Goal: Task Accomplishment & Management: Complete application form

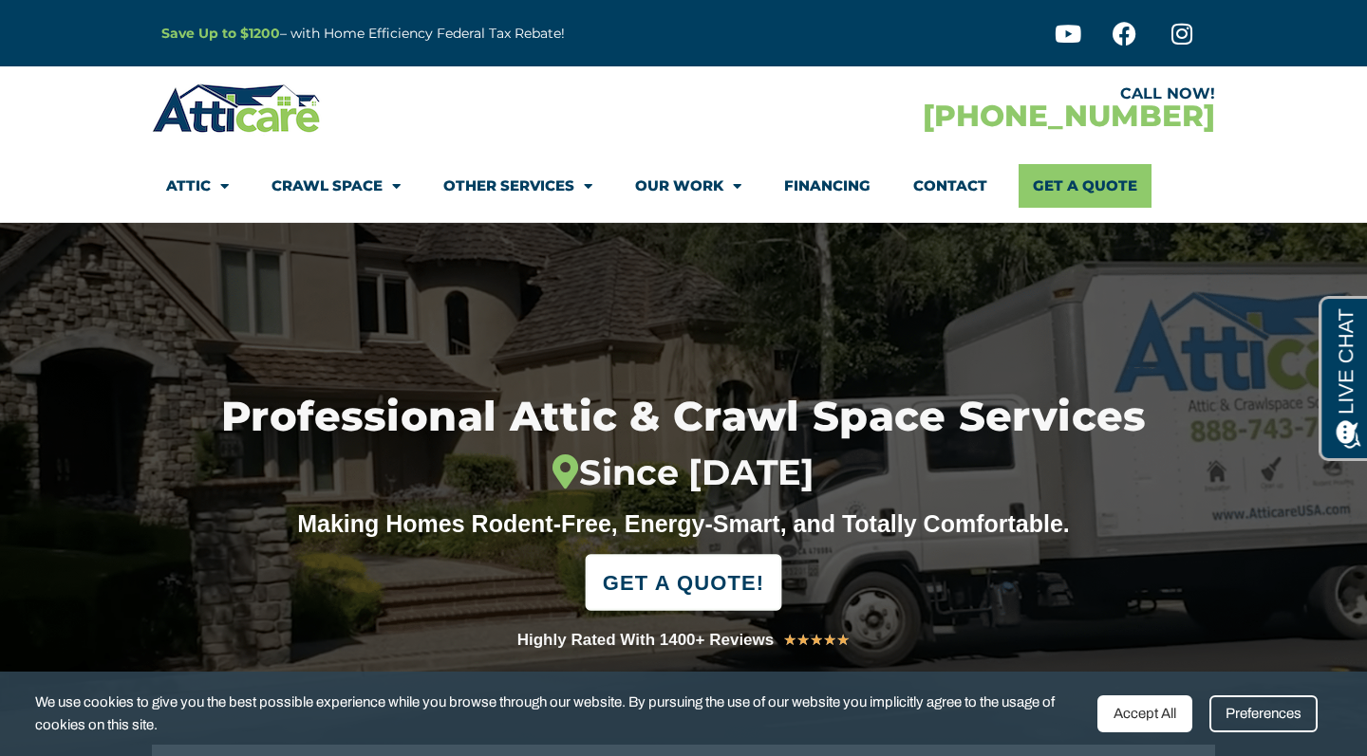
click at [707, 584] on span "GET A QUOTE!" at bounding box center [683, 583] width 161 height 42
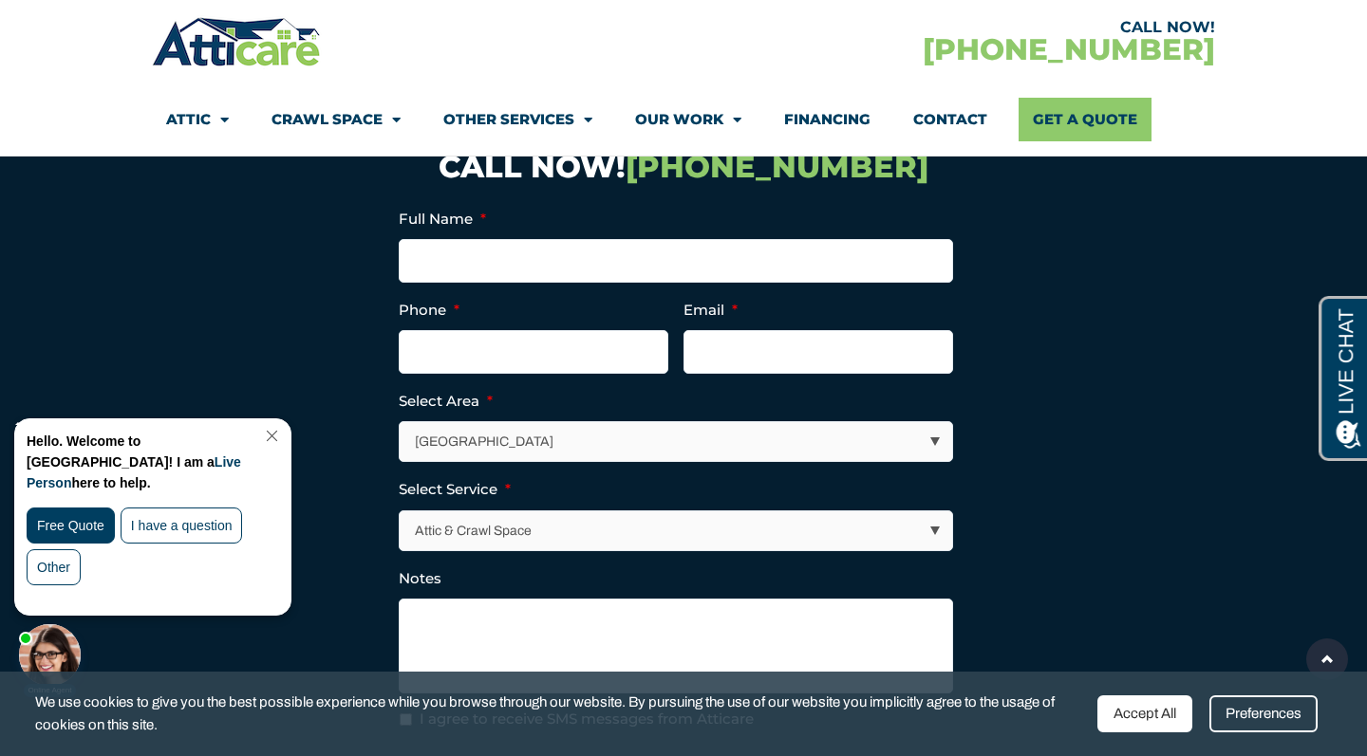
click at [283, 434] on link "Close Chat" at bounding box center [270, 436] width 26 height 14
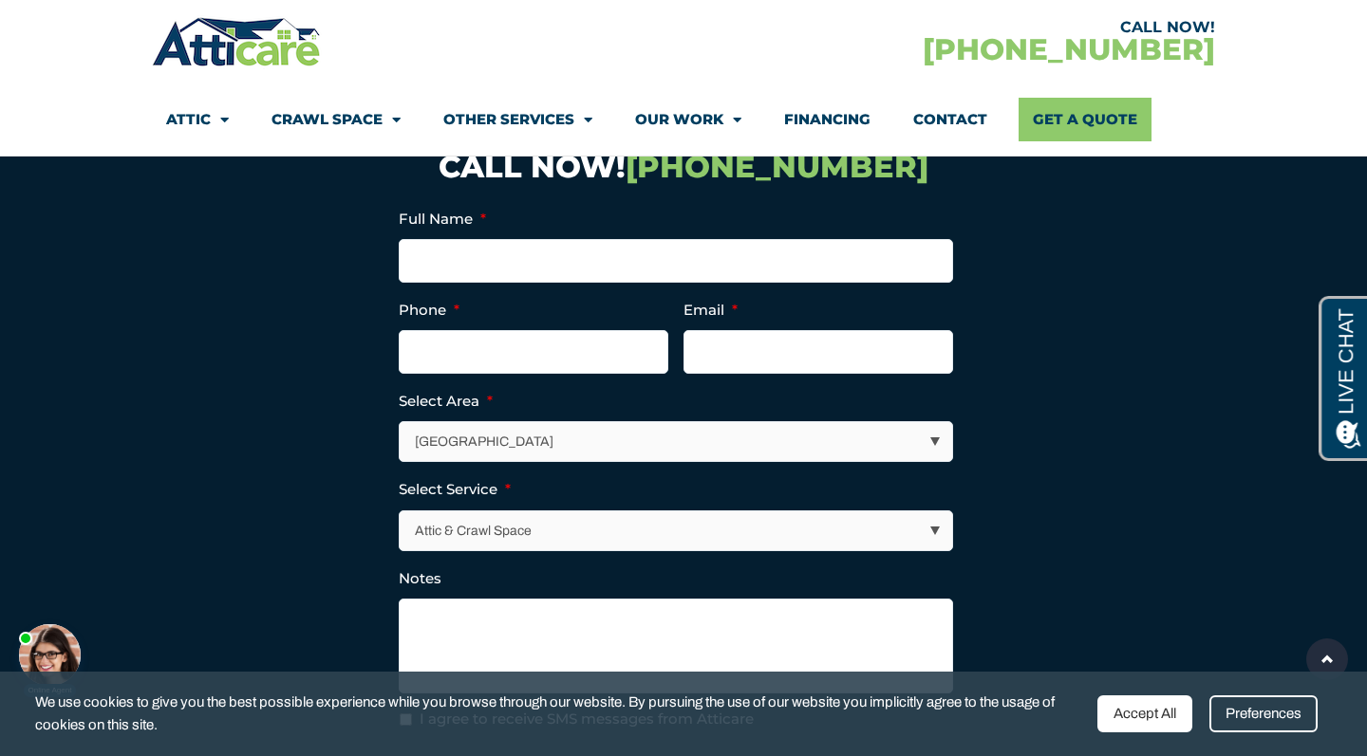
select select "[US_STATE] / [US_STATE][GEOGRAPHIC_DATA]"
type input "S"
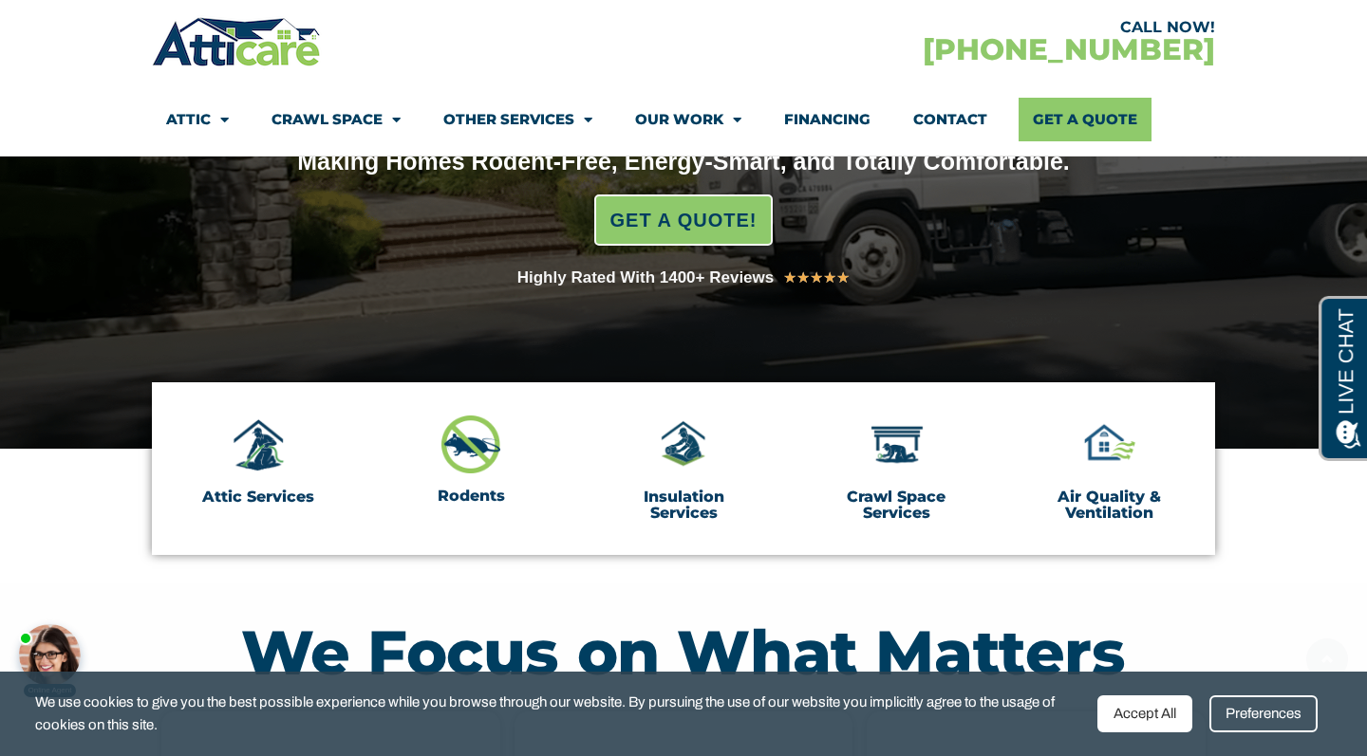
scroll to position [374, 0]
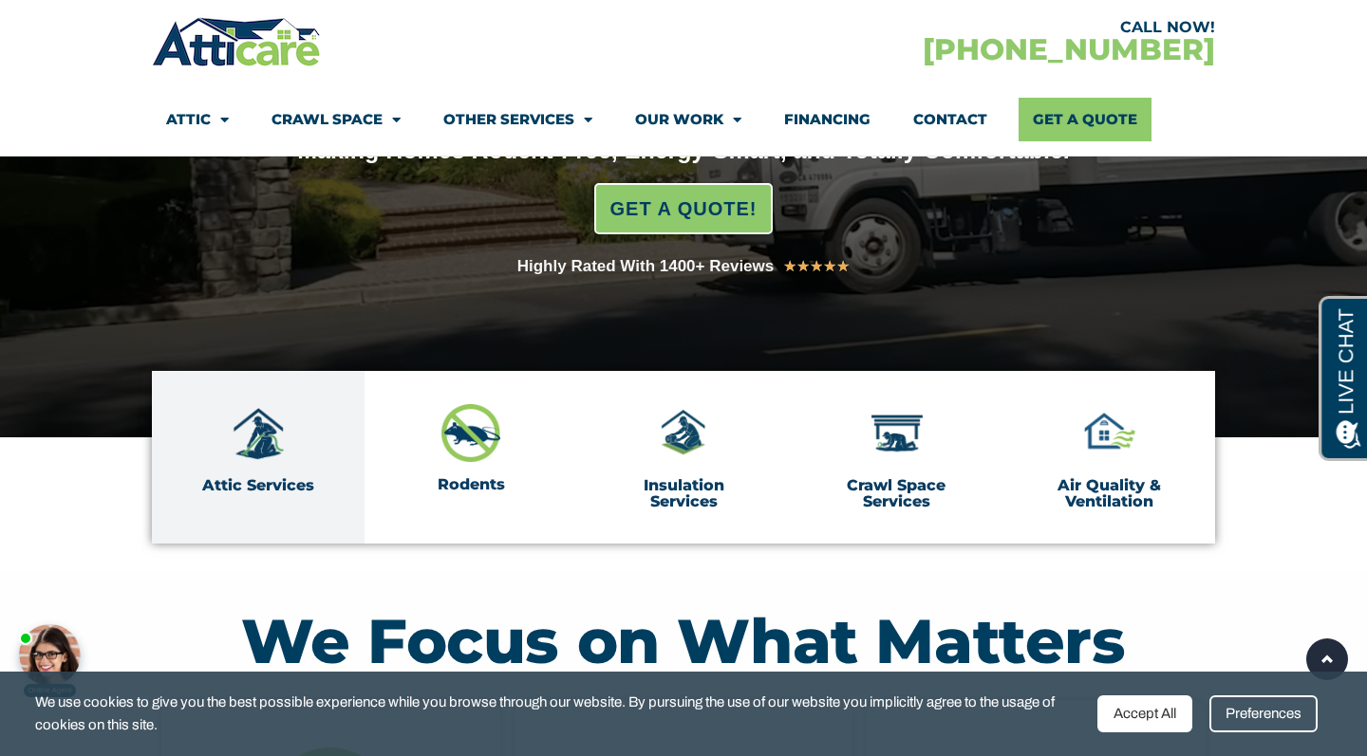
click at [262, 445] on img at bounding box center [258, 433] width 59 height 59
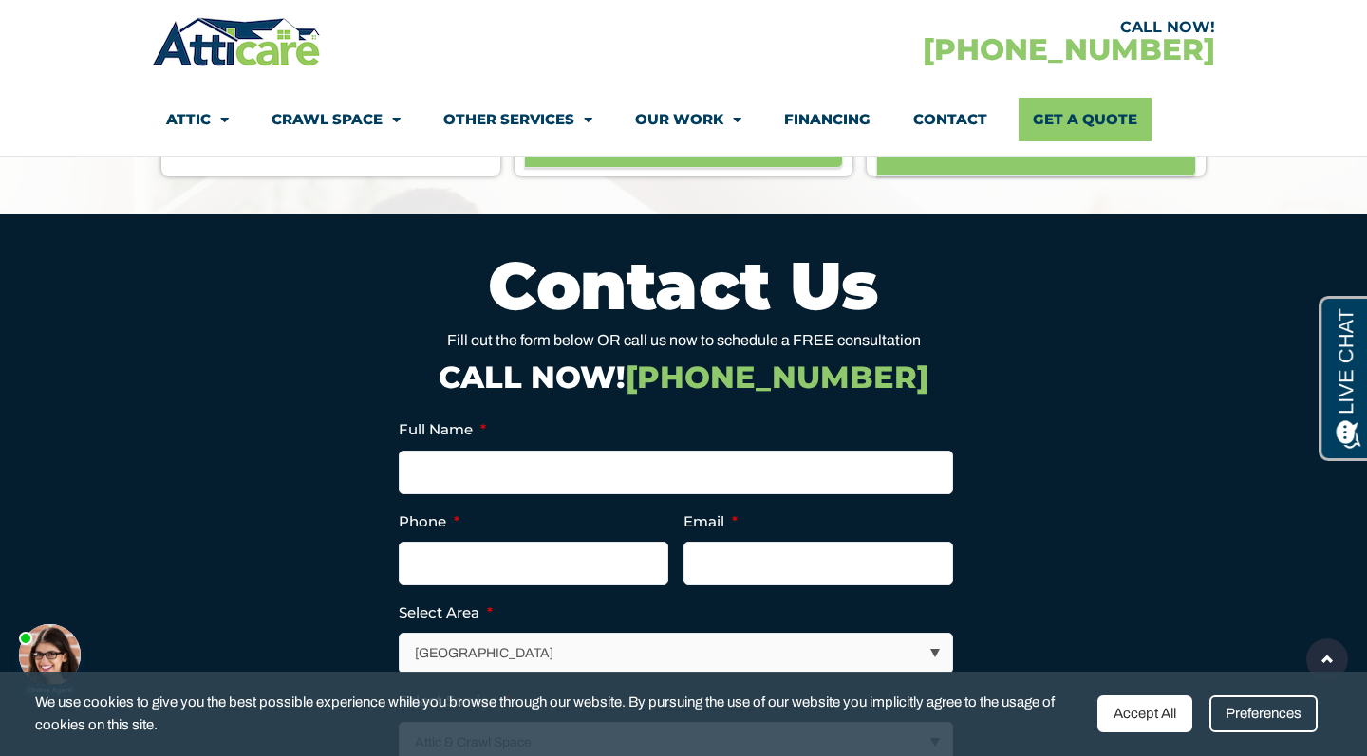
scroll to position [6572, 0]
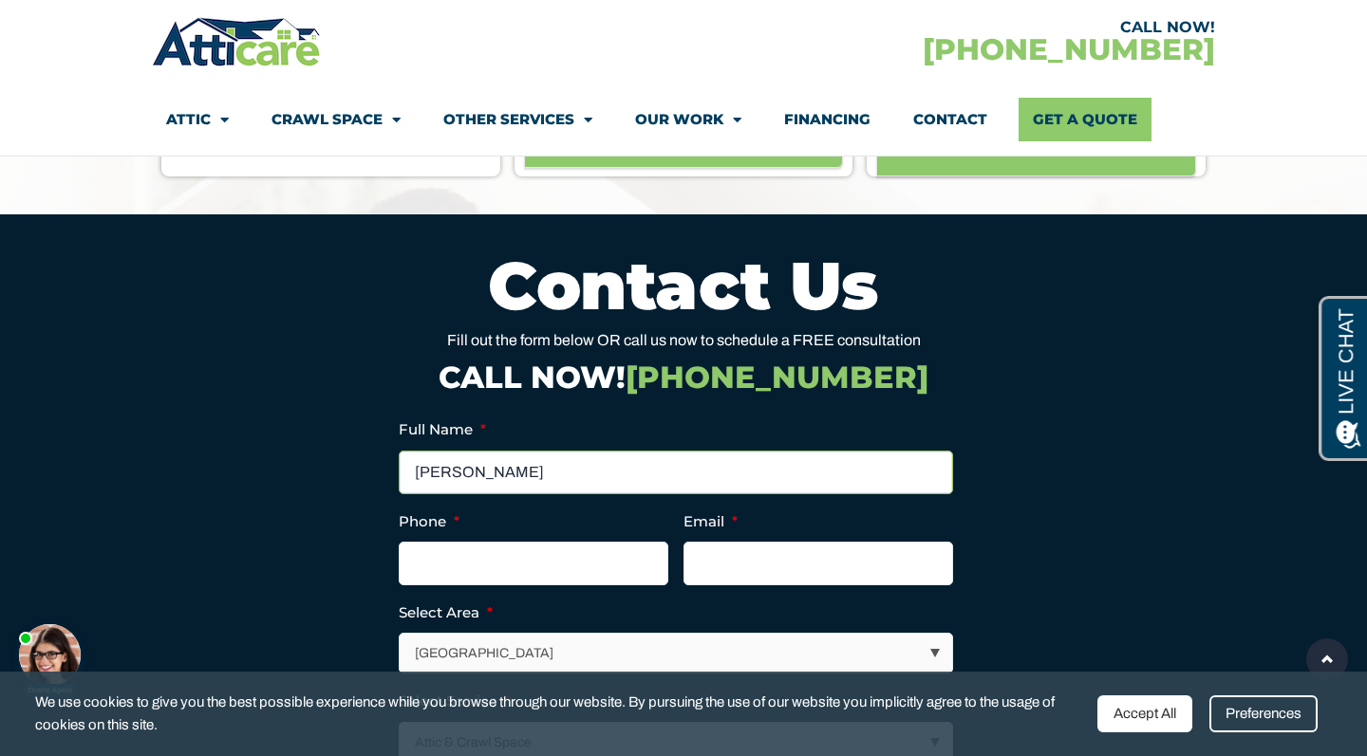
type input "Sonya Van Hooker"
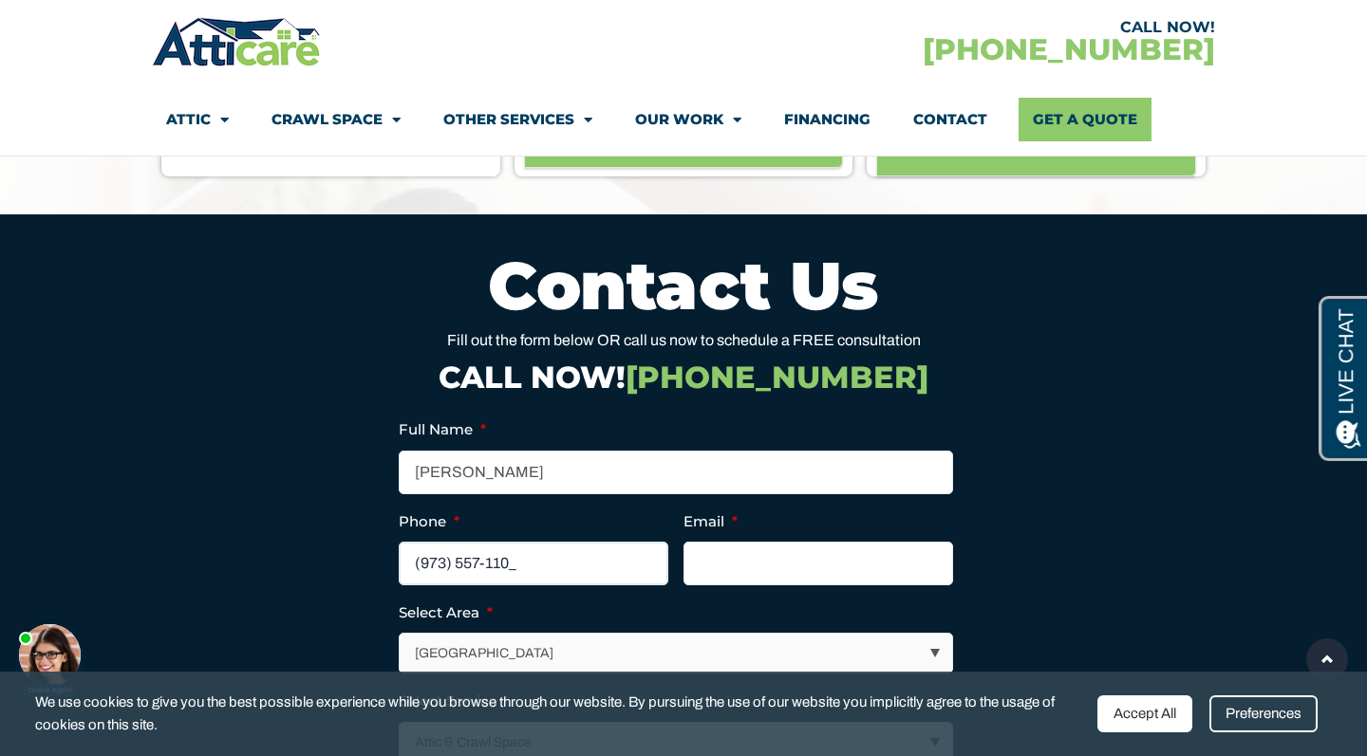
type input "(973) 557-1101"
type input "michaelsonya.vanhooker@gmail.com"
select select "[US_STATE] / [US_STATE][GEOGRAPHIC_DATA]"
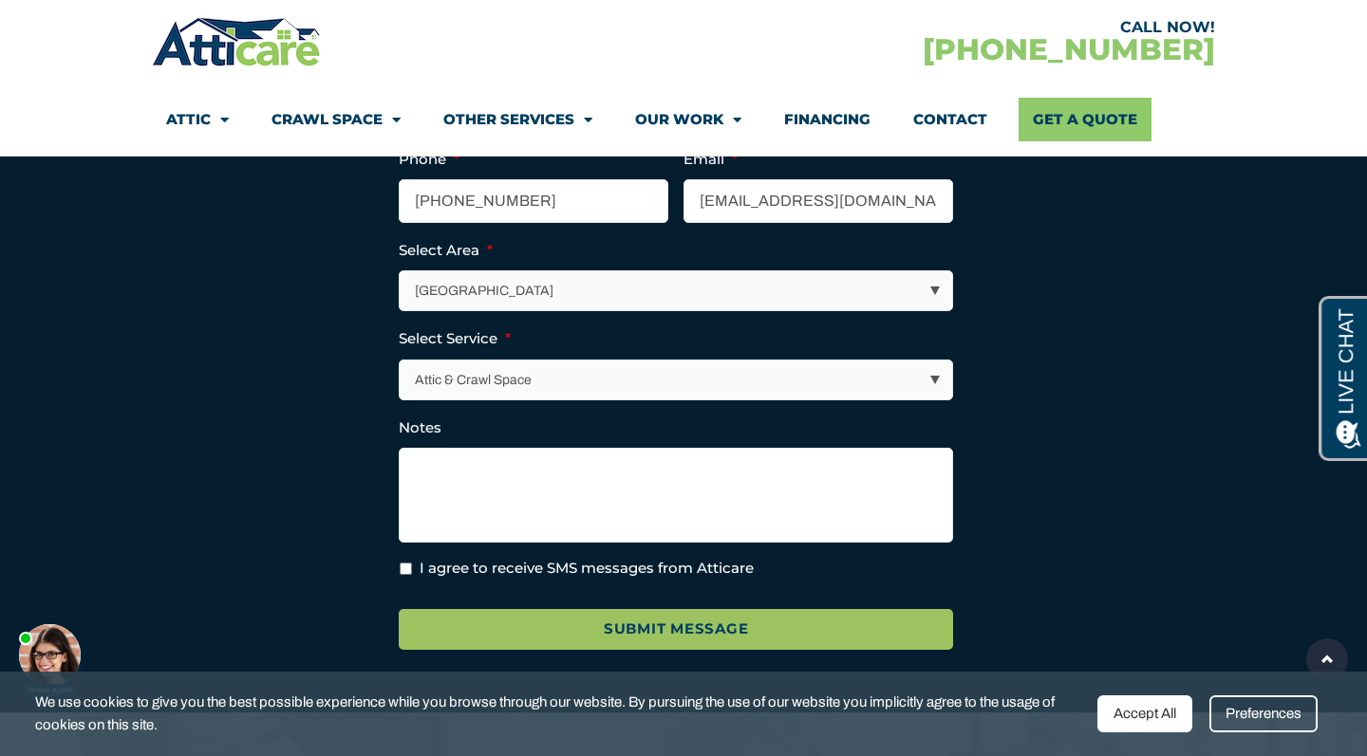
scroll to position [6946, 0]
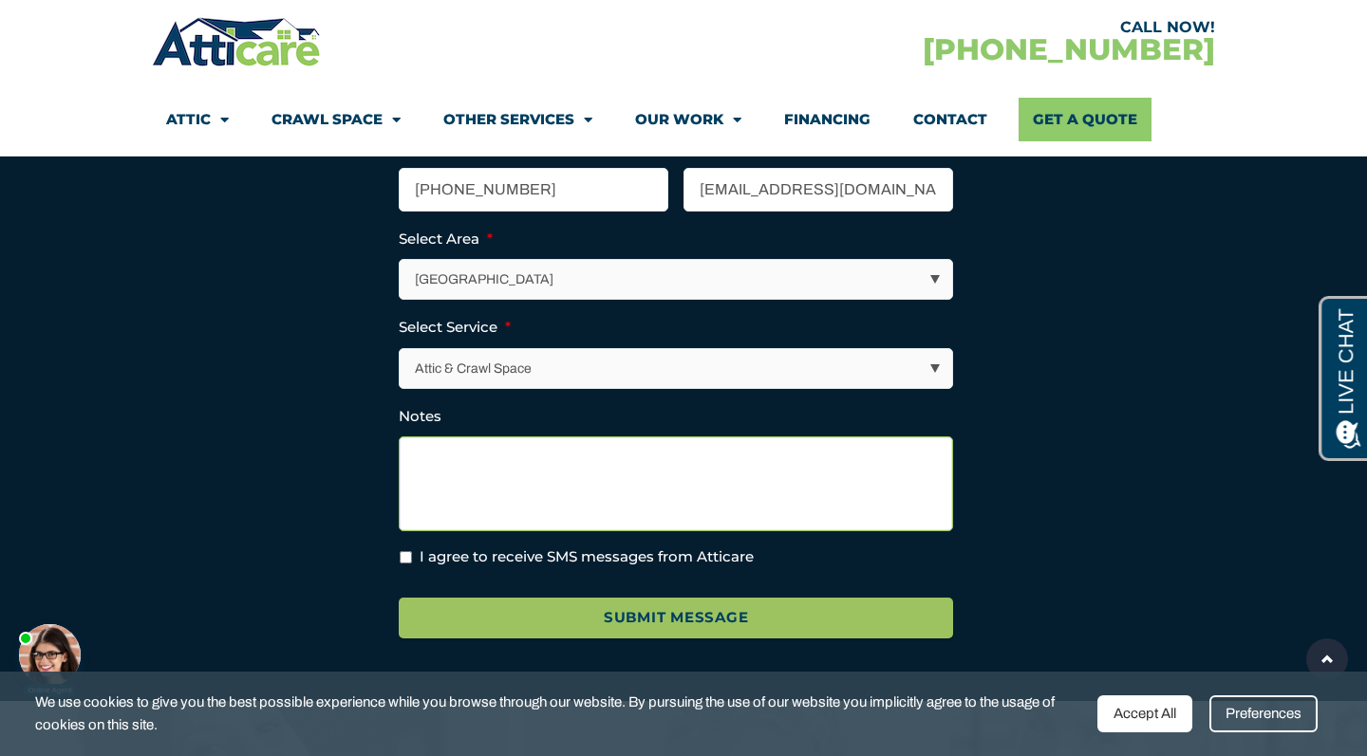
click at [509, 495] on textarea "Notes" at bounding box center [676, 484] width 554 height 95
type textarea "H"
click at [406, 551] on input "I agree to receive SMS messages from Atticare" at bounding box center [406, 557] width 12 height 12
checkbox input "true"
click at [433, 485] on textarea "Notes" at bounding box center [676, 484] width 554 height 95
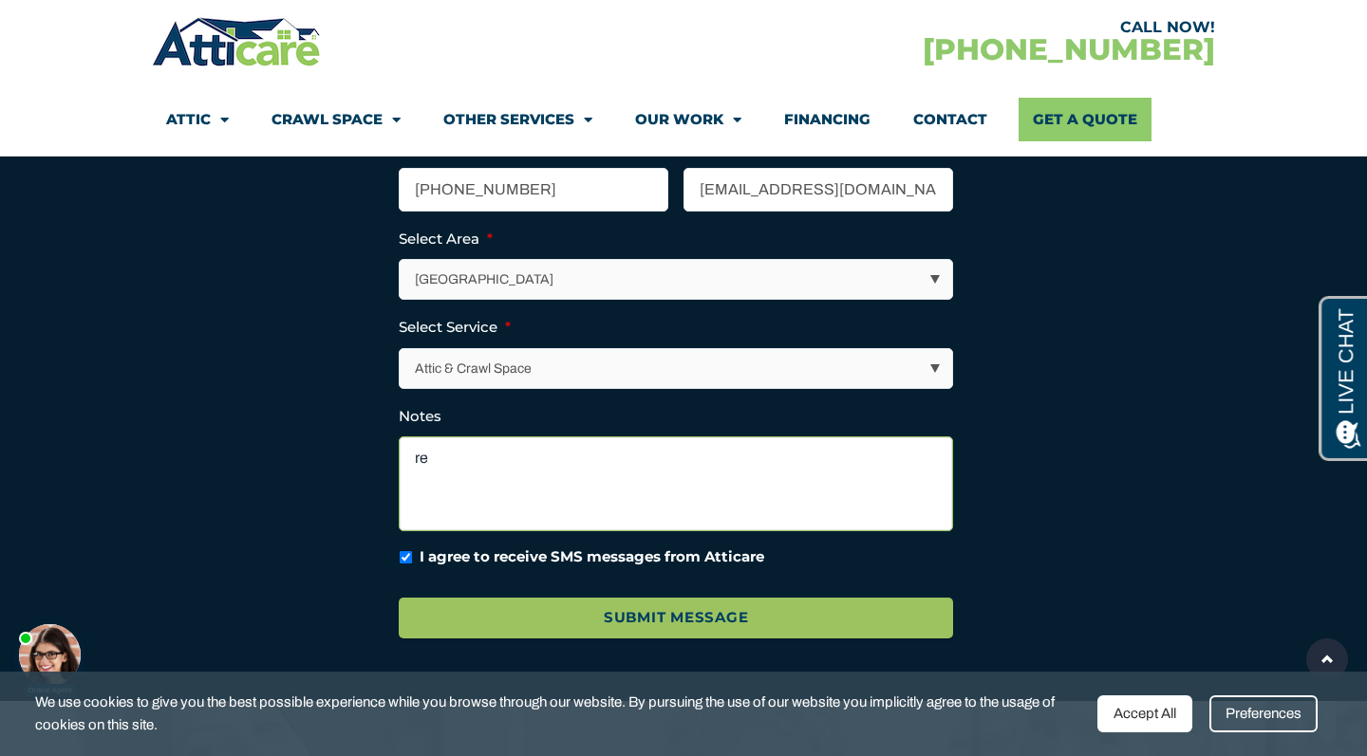
type textarea "r"
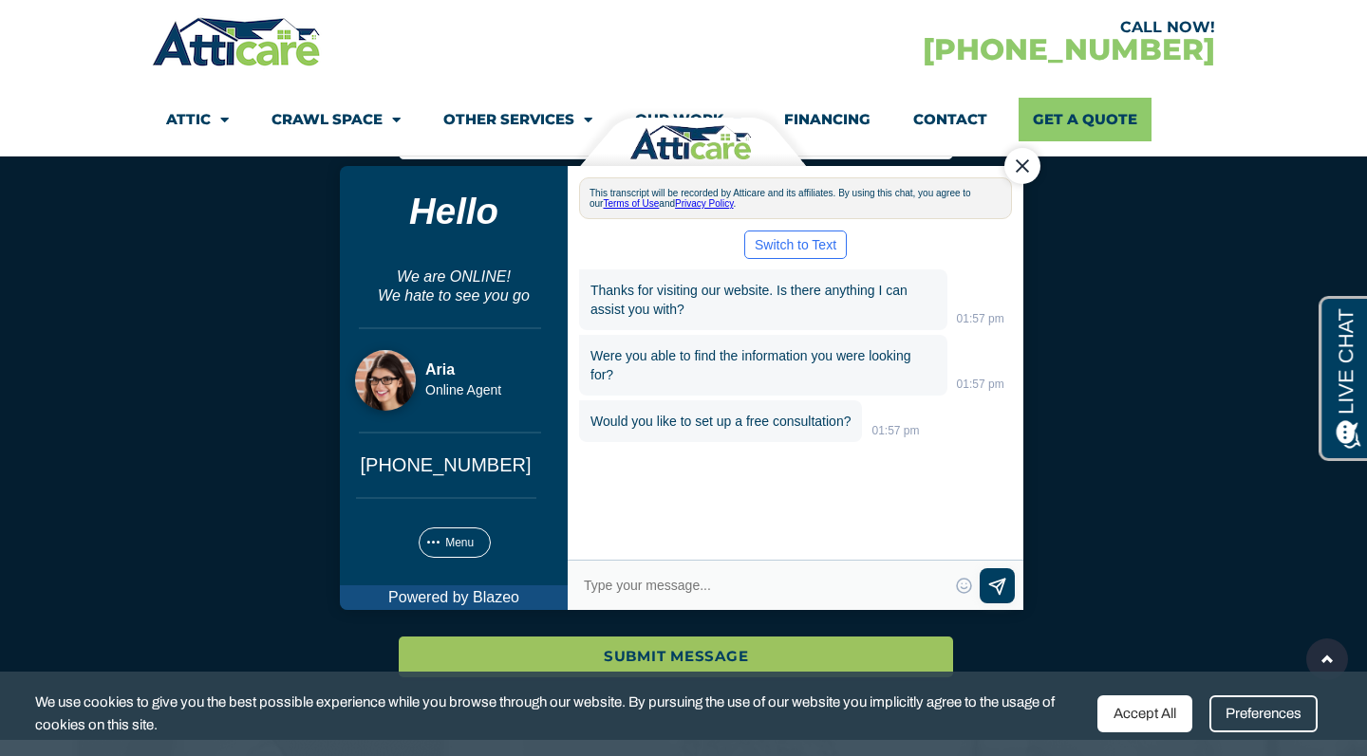
scroll to position [6898, 0]
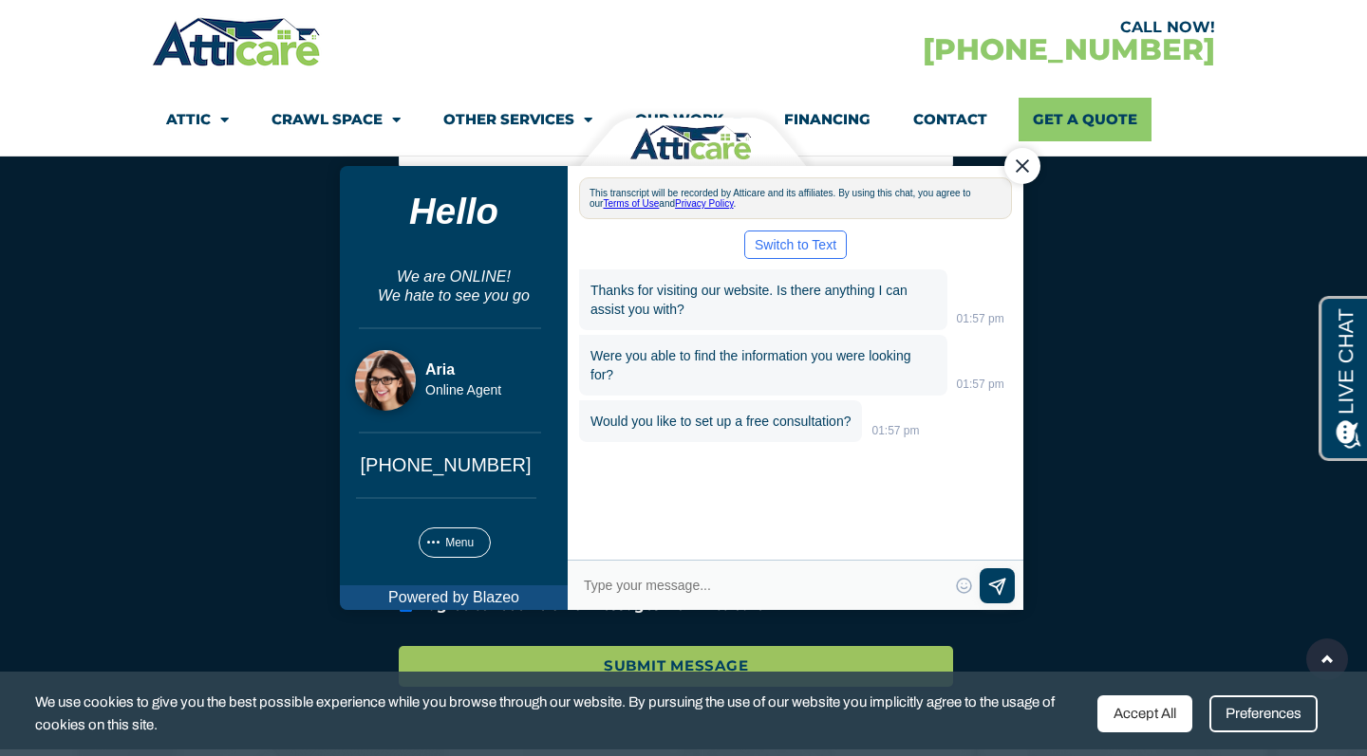
click at [1023, 173] on div "Close Chat" at bounding box center [1022, 165] width 36 height 36
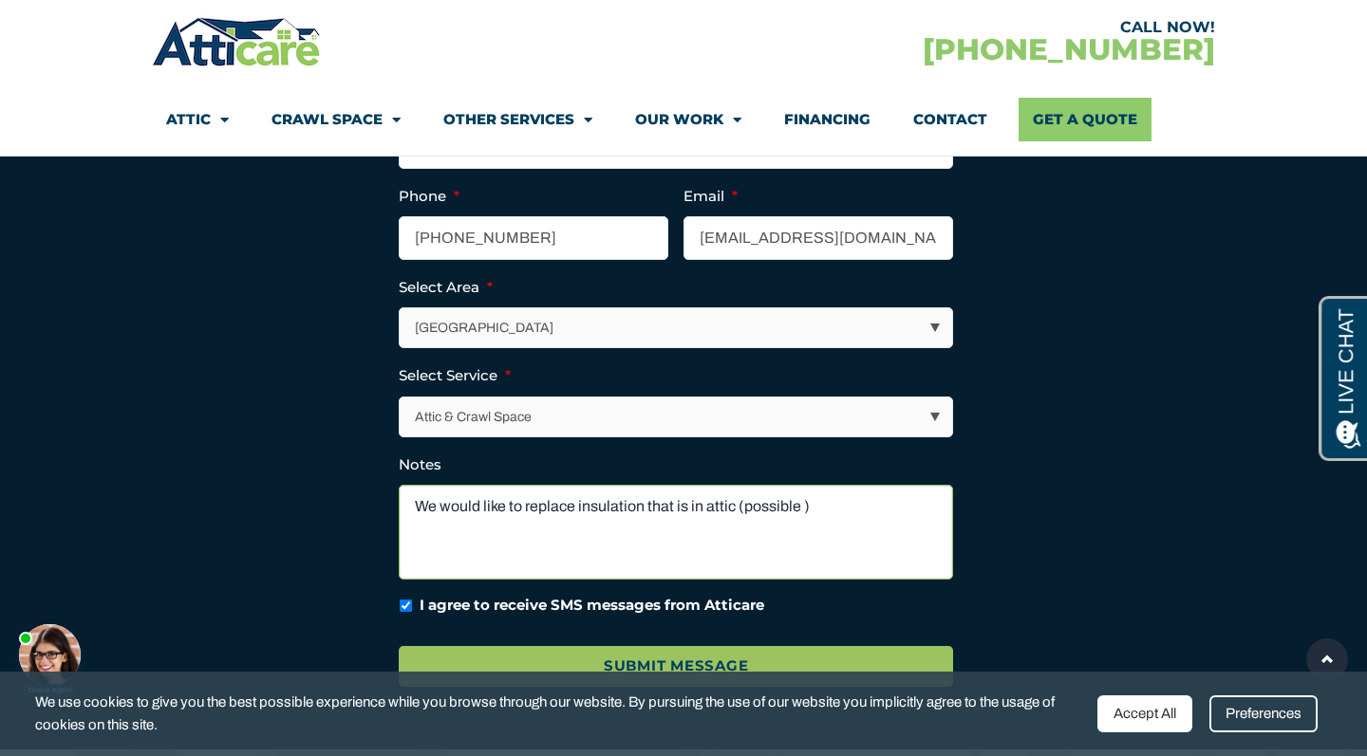
click at [801, 501] on textarea "We would like to replace insulation that is in attic (possible )" at bounding box center [676, 532] width 554 height 95
click at [946, 510] on textarea "We would like to replace insulation that is in attic (possible asbestos insulat…" at bounding box center [676, 532] width 554 height 95
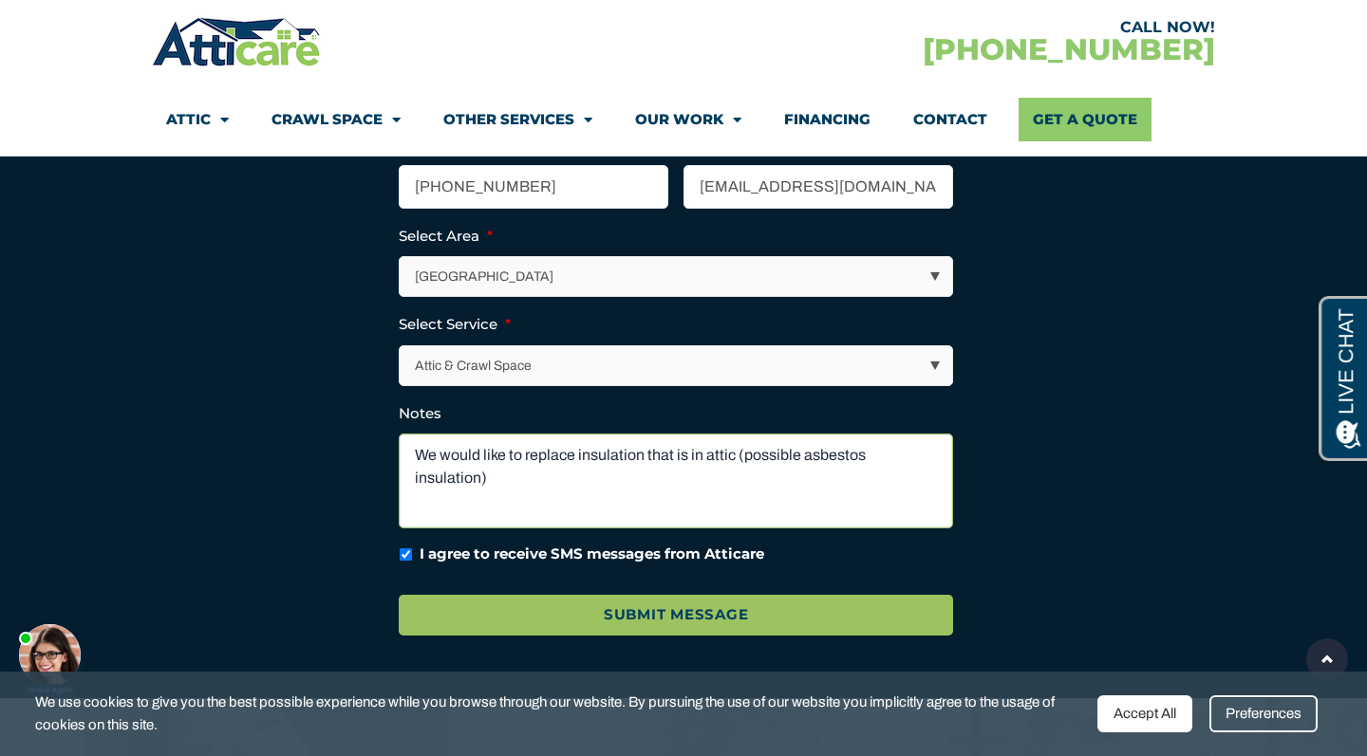
scroll to position [6950, 0]
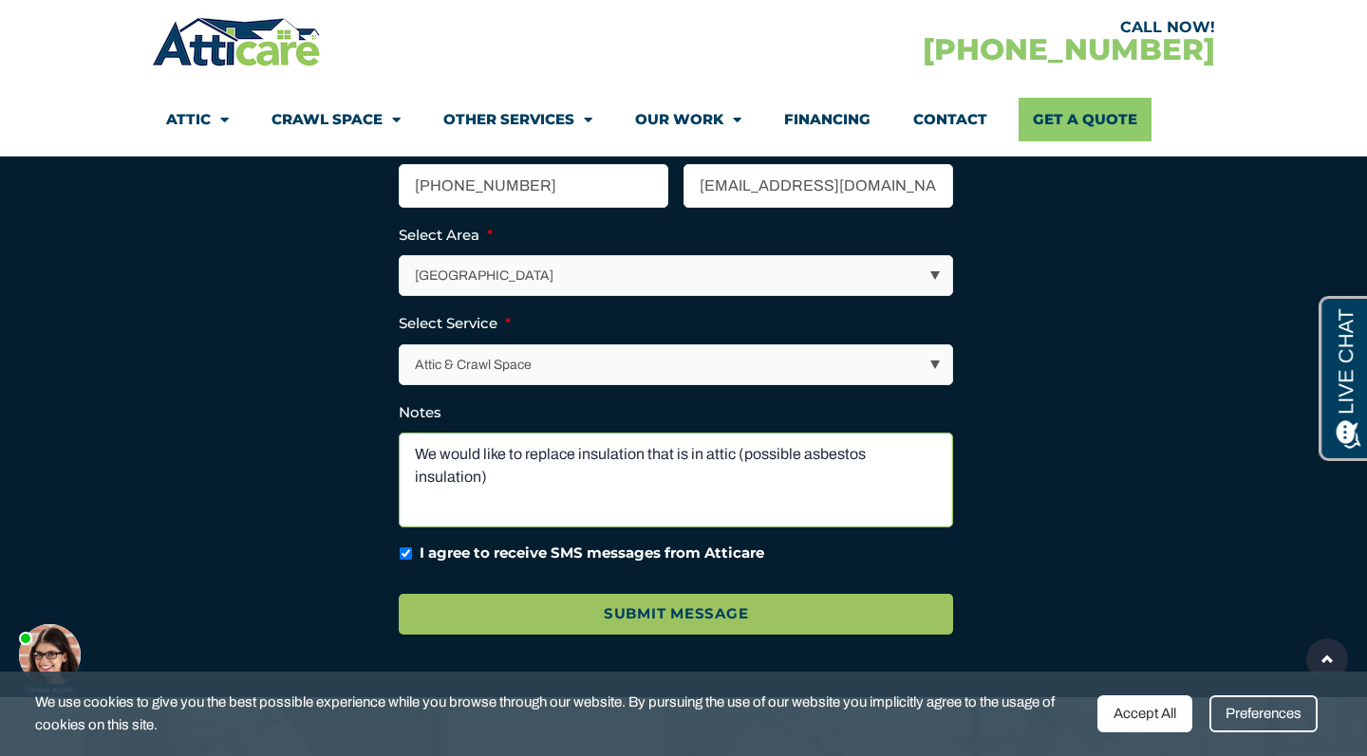
click at [570, 451] on textarea "We would like to replace insulation that is in attic (possible asbestos insulat…" at bounding box center [676, 480] width 554 height 95
click at [631, 480] on textarea "We would like to remove insulation that is in attic (possible asbestos insulati…" at bounding box center [676, 480] width 554 height 95
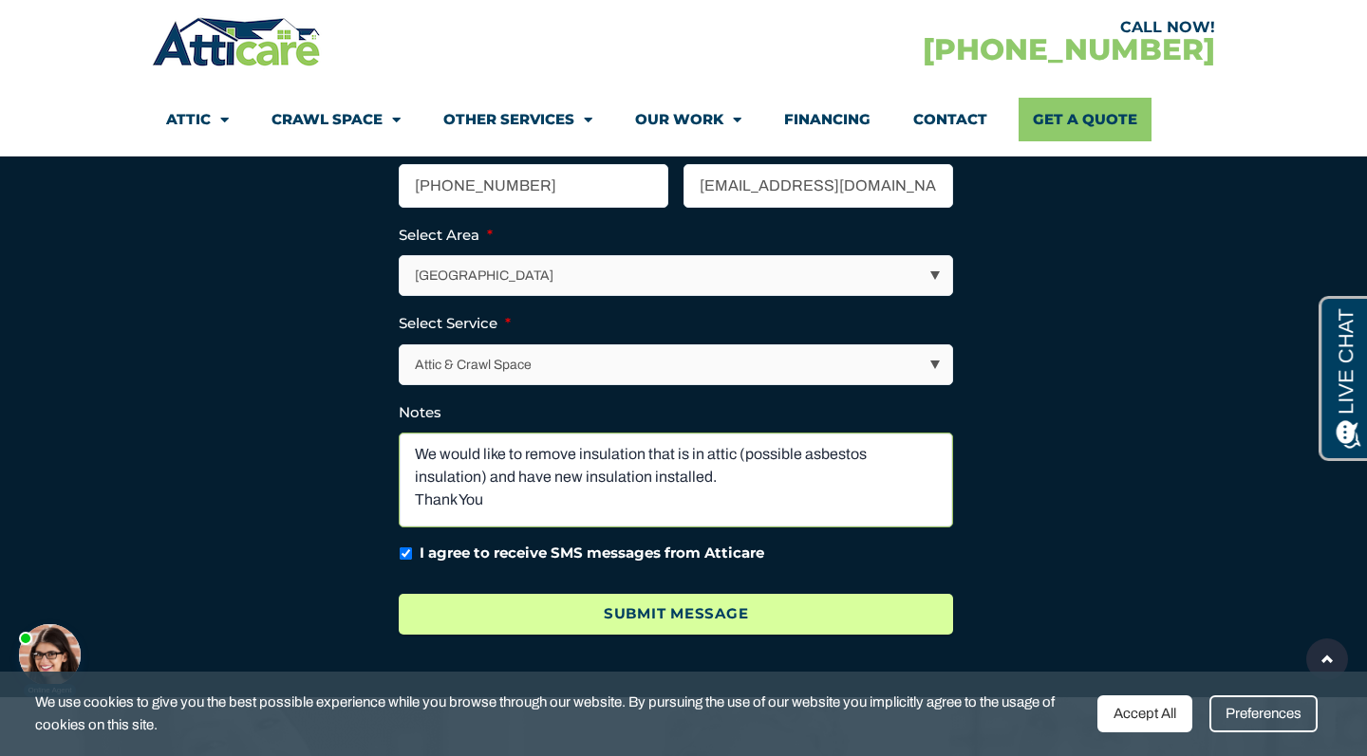
type textarea "We would like to remove insulation that is in attic (possible asbestos insulati…"
click at [721, 604] on input "Submit Message" at bounding box center [676, 614] width 554 height 41
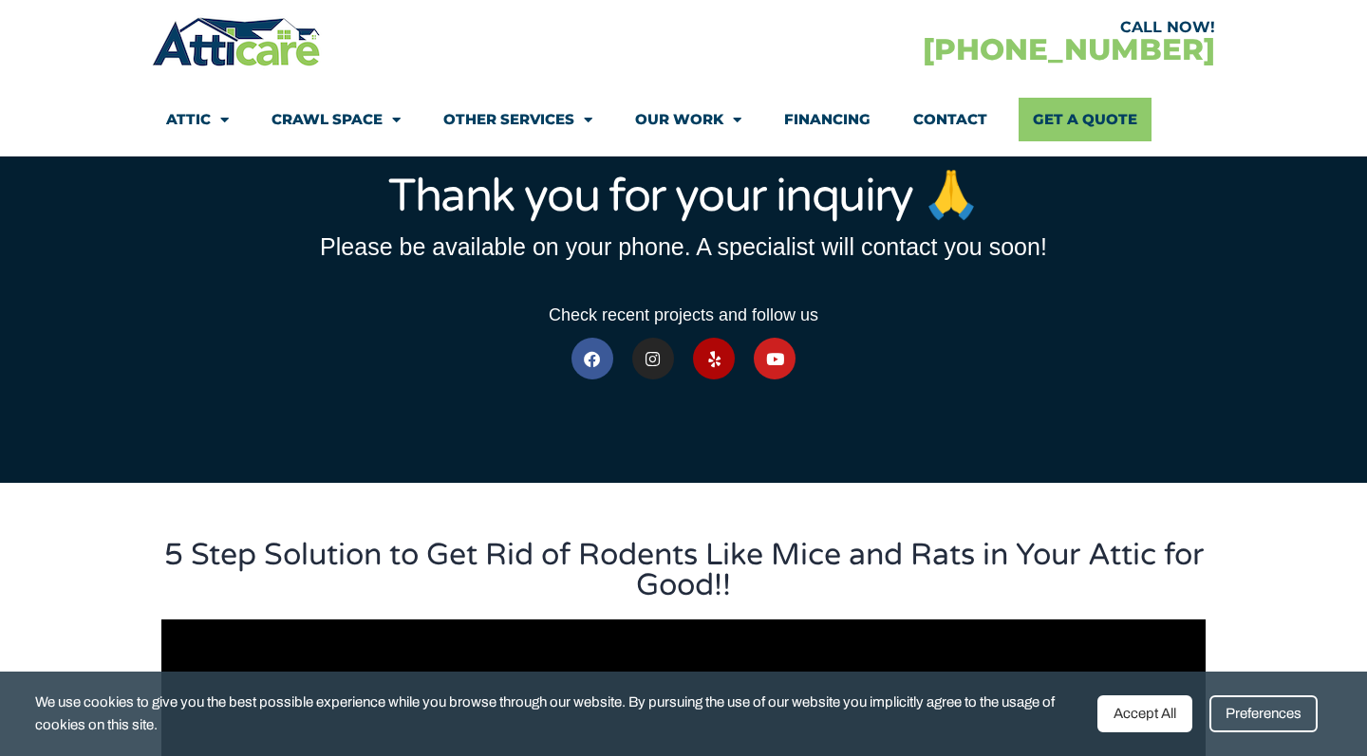
scroll to position [115, 0]
